Goal: Information Seeking & Learning: Understand process/instructions

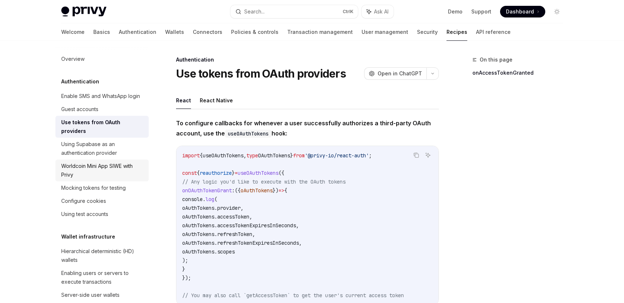
click at [127, 176] on div "Worldcoin Mini App SIWE with Privy" at bounding box center [102, 171] width 83 height 18
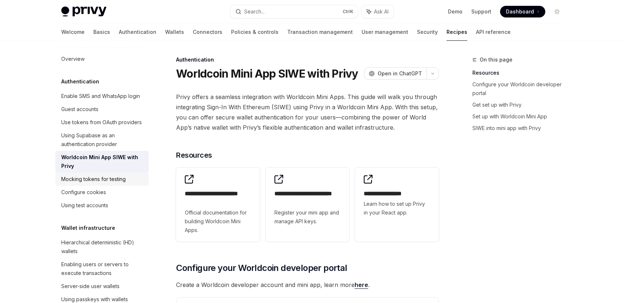
click at [110, 184] on div "Mocking tokens for testing" at bounding box center [93, 179] width 65 height 9
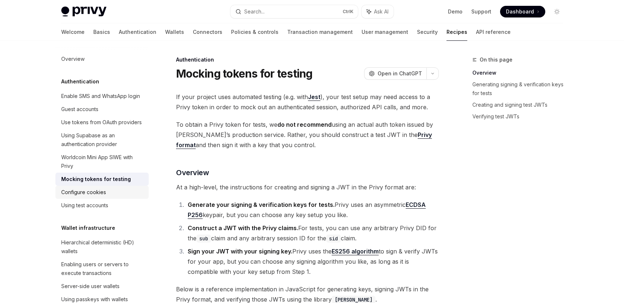
click at [98, 197] on div "Configure cookies" at bounding box center [83, 192] width 45 height 9
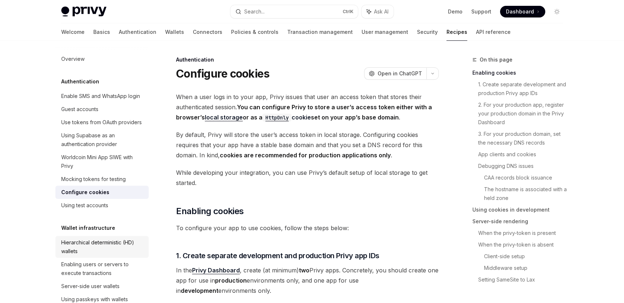
click at [120, 258] on link "Hierarchical deterministic (HD) wallets" at bounding box center [101, 247] width 93 height 22
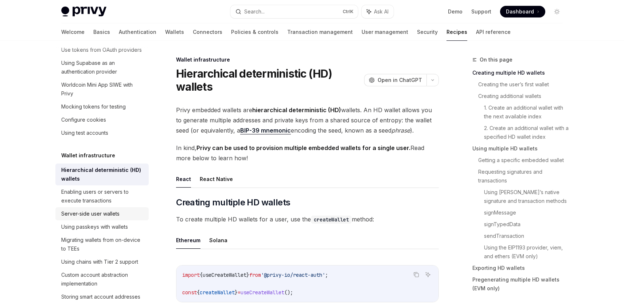
scroll to position [73, 0]
click at [92, 205] on div "Enabling users or servers to execute transactions" at bounding box center [102, 196] width 83 height 18
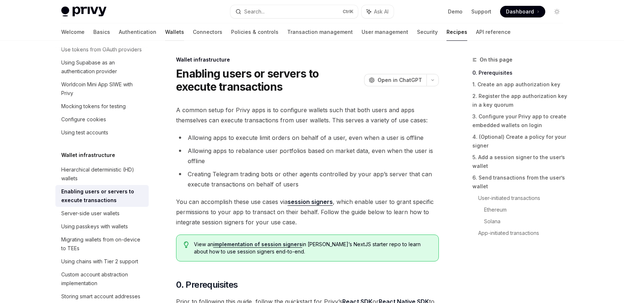
click at [165, 30] on link "Wallets" at bounding box center [174, 32] width 19 height 18
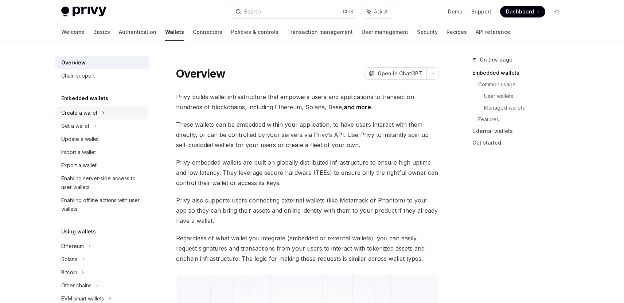
click at [81, 113] on div "Create a wallet" at bounding box center [79, 113] width 36 height 9
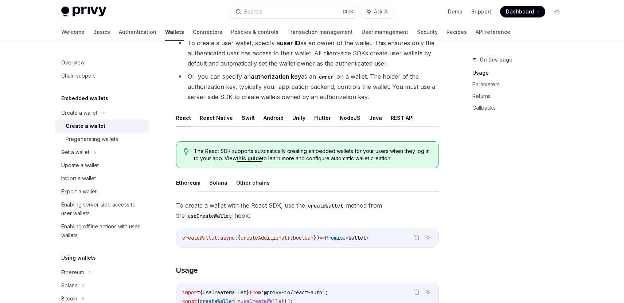
scroll to position [109, 0]
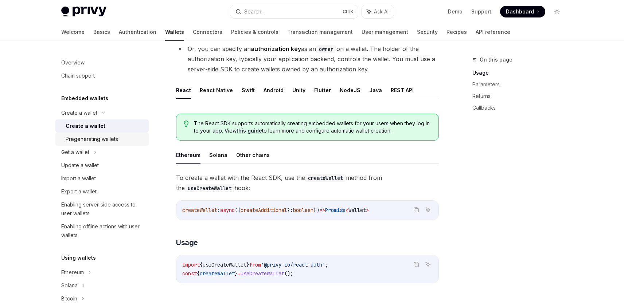
click at [120, 141] on div "Pregenerating wallets" at bounding box center [105, 139] width 79 height 9
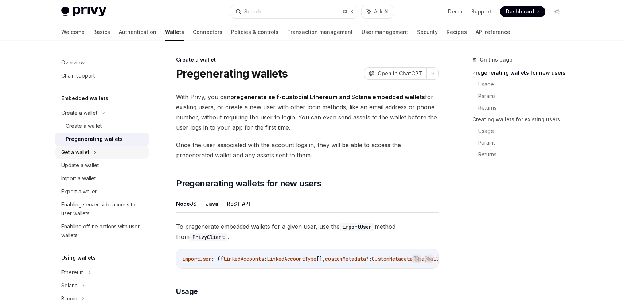
click at [102, 155] on div "Get a wallet" at bounding box center [101, 152] width 93 height 13
type textarea "*"
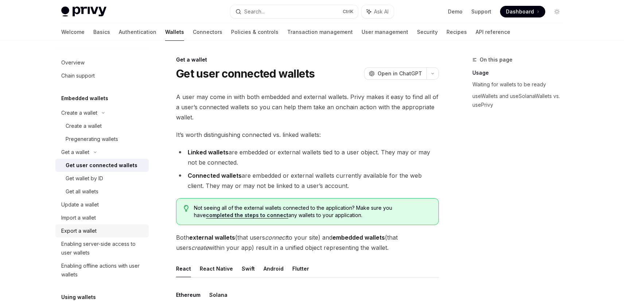
scroll to position [146, 0]
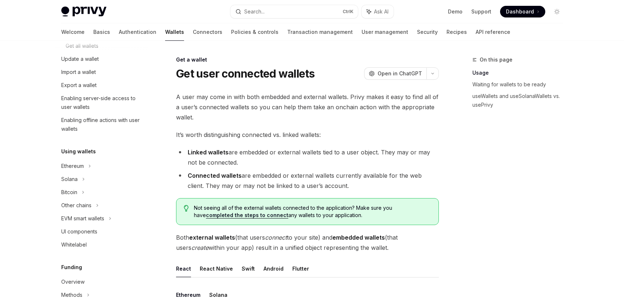
click at [558, 175] on div "On this page Usage Waiting for wallets to be ready useWallets and useSolanaWall…" at bounding box center [513, 179] width 111 height 248
